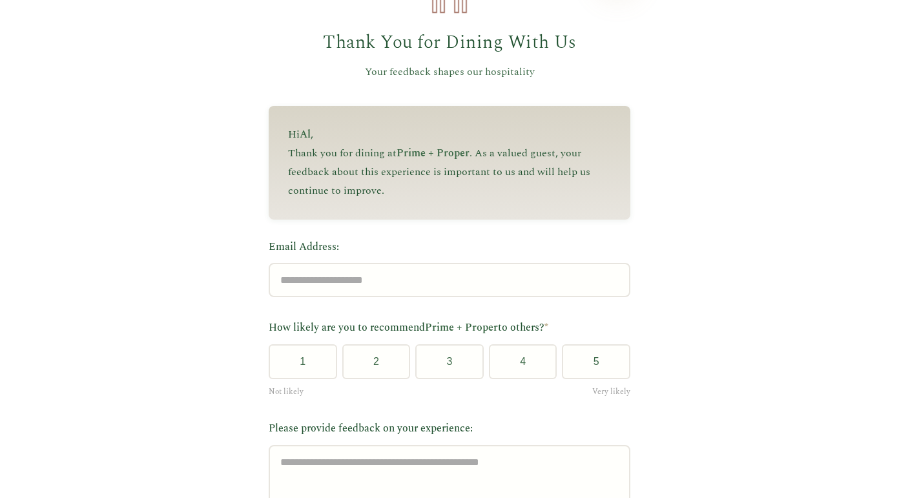
scroll to position [63, 0]
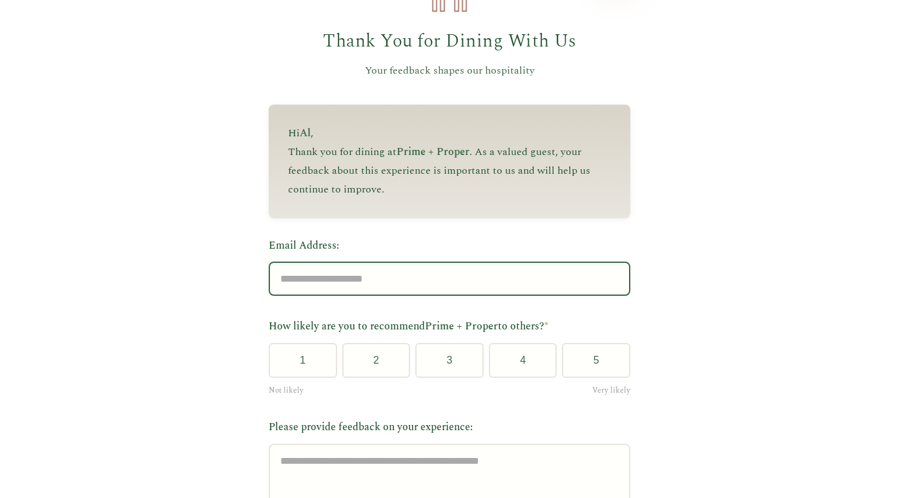
click at [412, 284] on input "Email Address:" at bounding box center [450, 279] width 362 height 34
type input "**********"
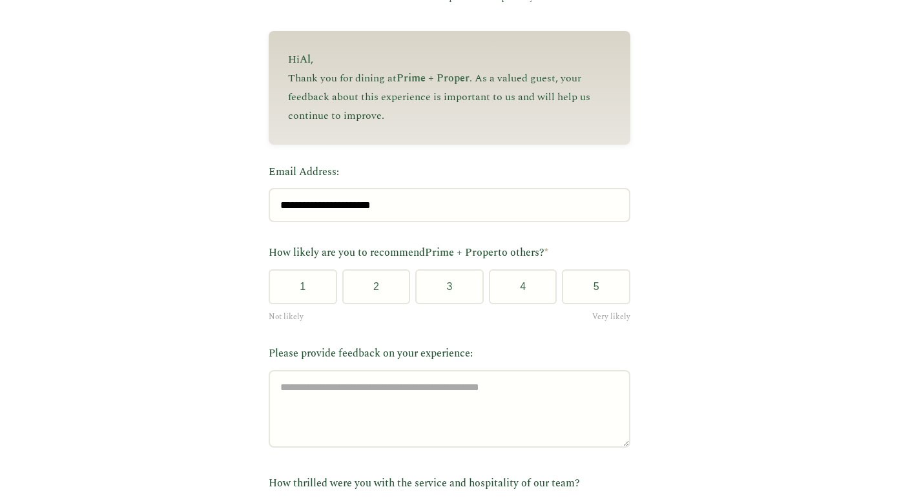
scroll to position [137, 0]
click at [592, 284] on button "5" at bounding box center [596, 286] width 68 height 35
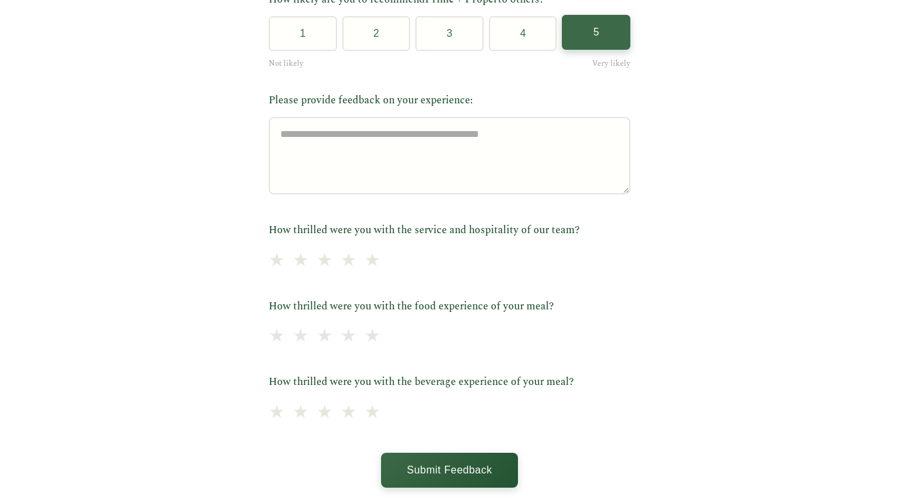
scroll to position [394, 0]
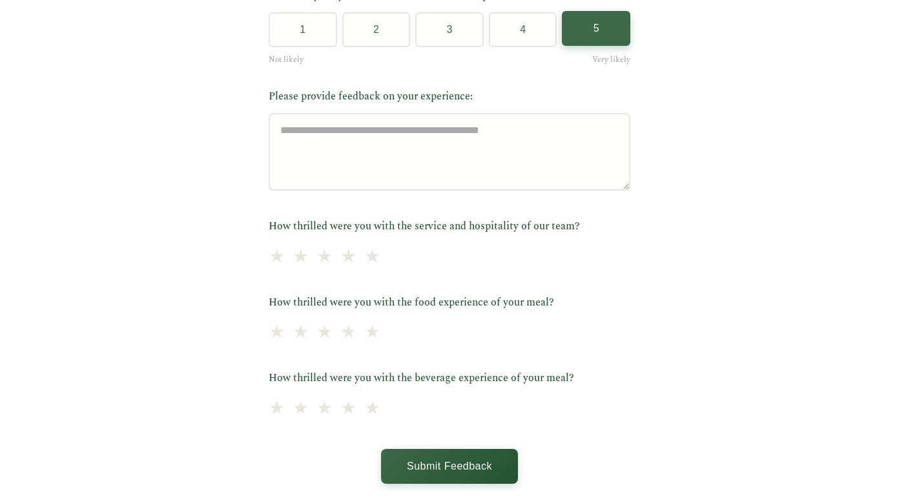
click at [600, 261] on div "★ ★ ★ ★ ★" at bounding box center [450, 257] width 362 height 29
click at [578, 259] on div "★ ★ ★ ★ ★" at bounding box center [450, 257] width 362 height 29
click at [380, 257] on span "★" at bounding box center [373, 257] width 18 height 32
click at [380, 335] on span "★" at bounding box center [373, 333] width 18 height 32
click at [379, 406] on span "★" at bounding box center [373, 409] width 18 height 32
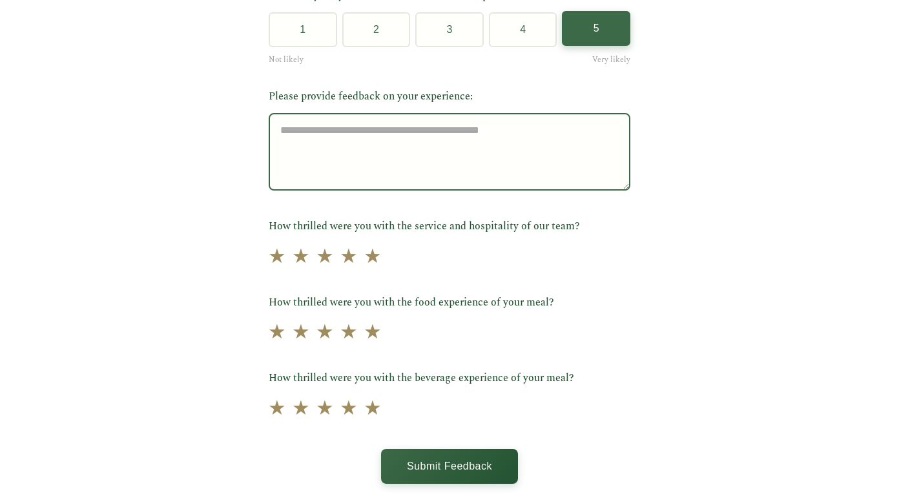
click at [285, 137] on textarea "Please provide feedback on your experience:" at bounding box center [450, 152] width 362 height 78
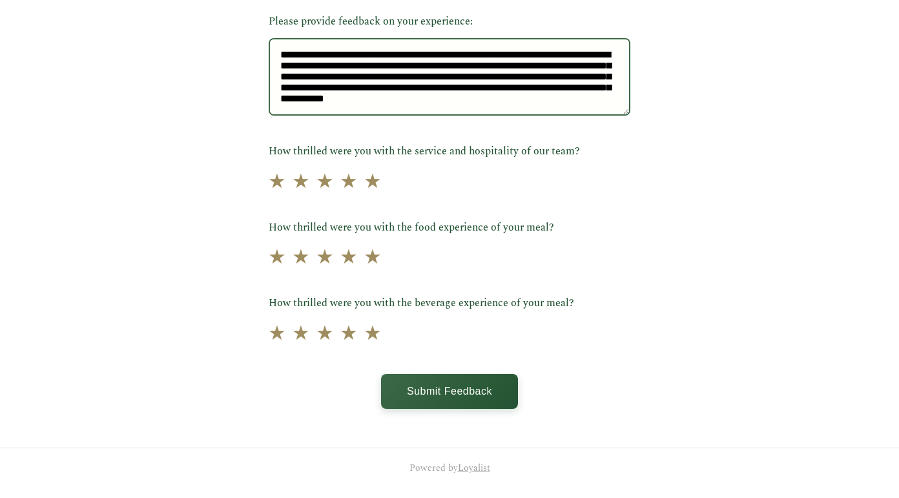
scroll to position [0, 0]
type textarea "**********"
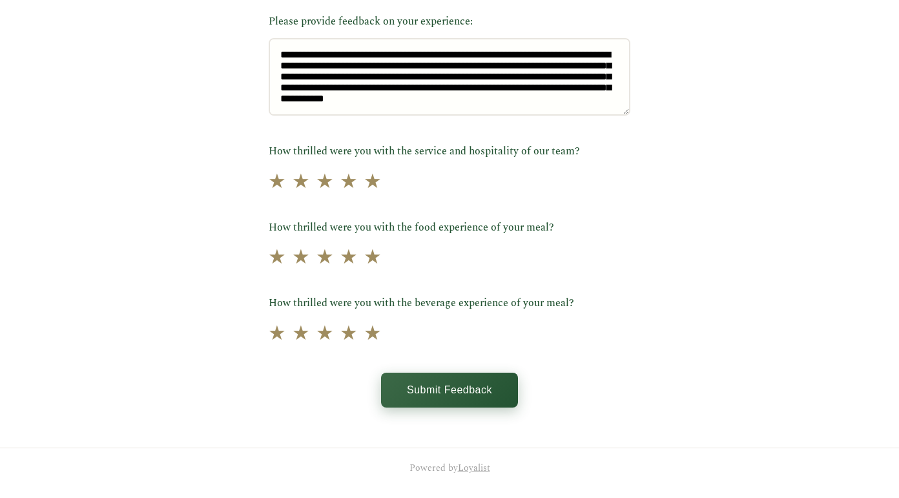
click at [411, 383] on button "Submit Feedback" at bounding box center [449, 390] width 137 height 35
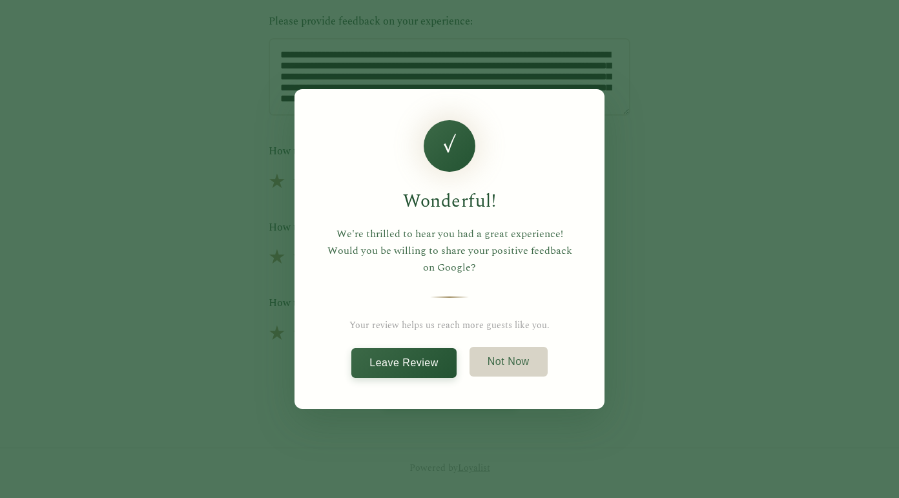
click at [509, 362] on button "Not Now" at bounding box center [509, 362] width 78 height 30
